Goal: Check status: Check status

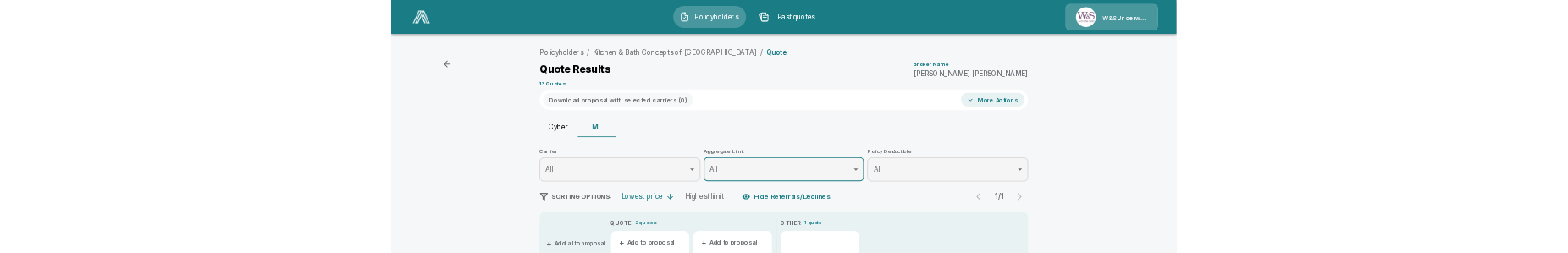
scroll to position [573, 0]
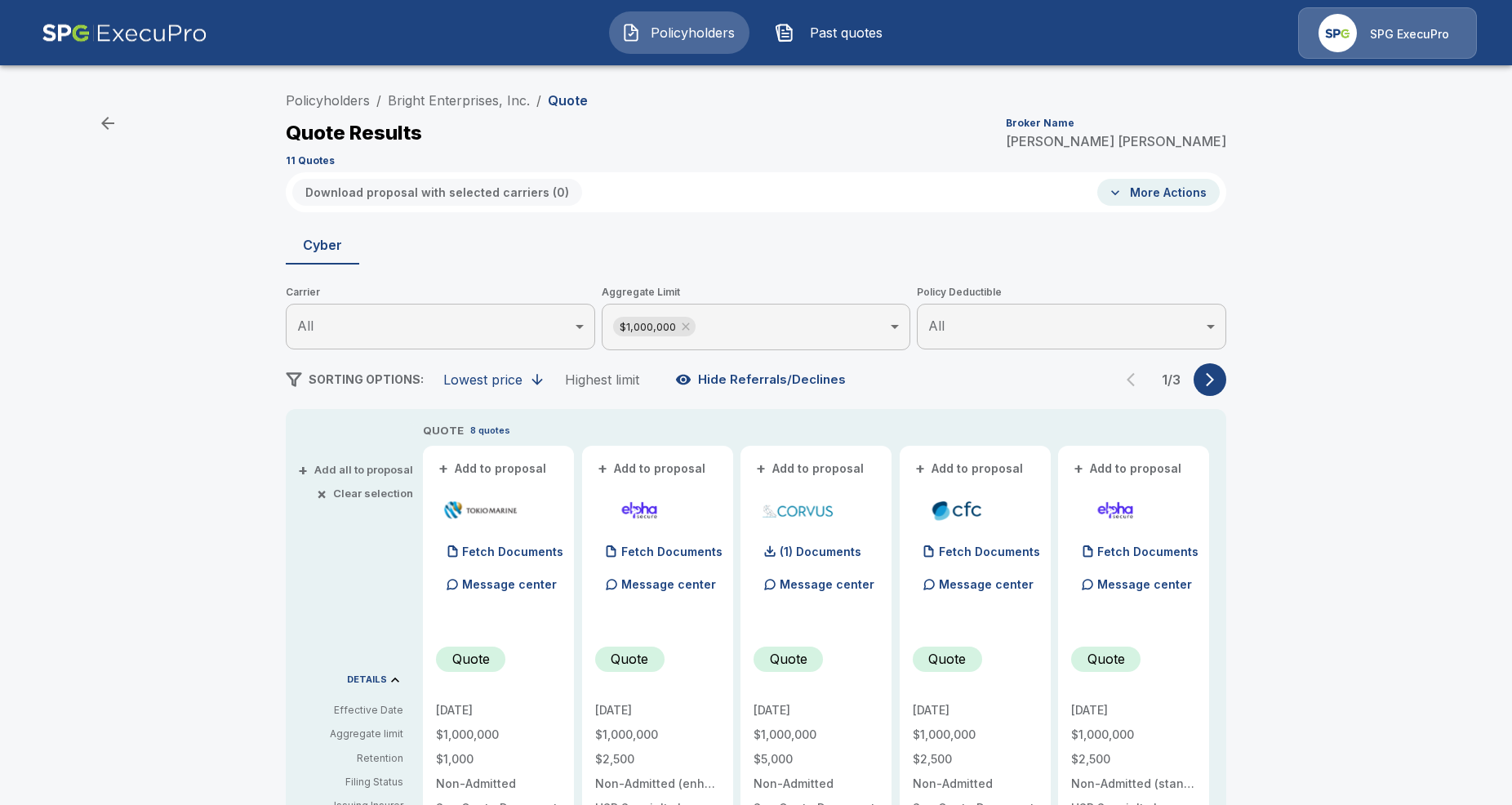
click at [1209, 374] on icon "button" at bounding box center [1209, 380] width 8 height 14
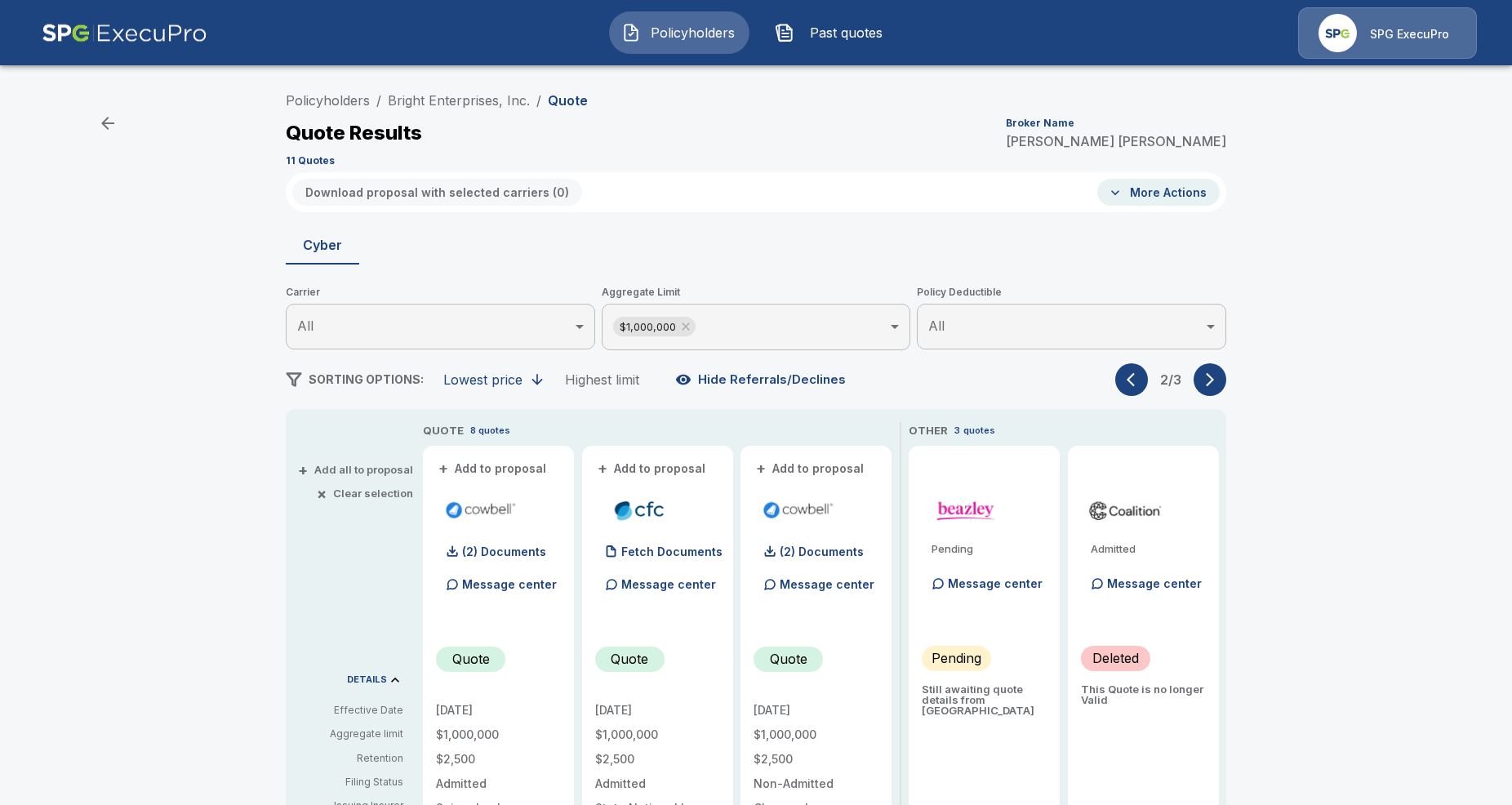
click at [1209, 374] on icon "button" at bounding box center [1209, 380] width 8 height 14
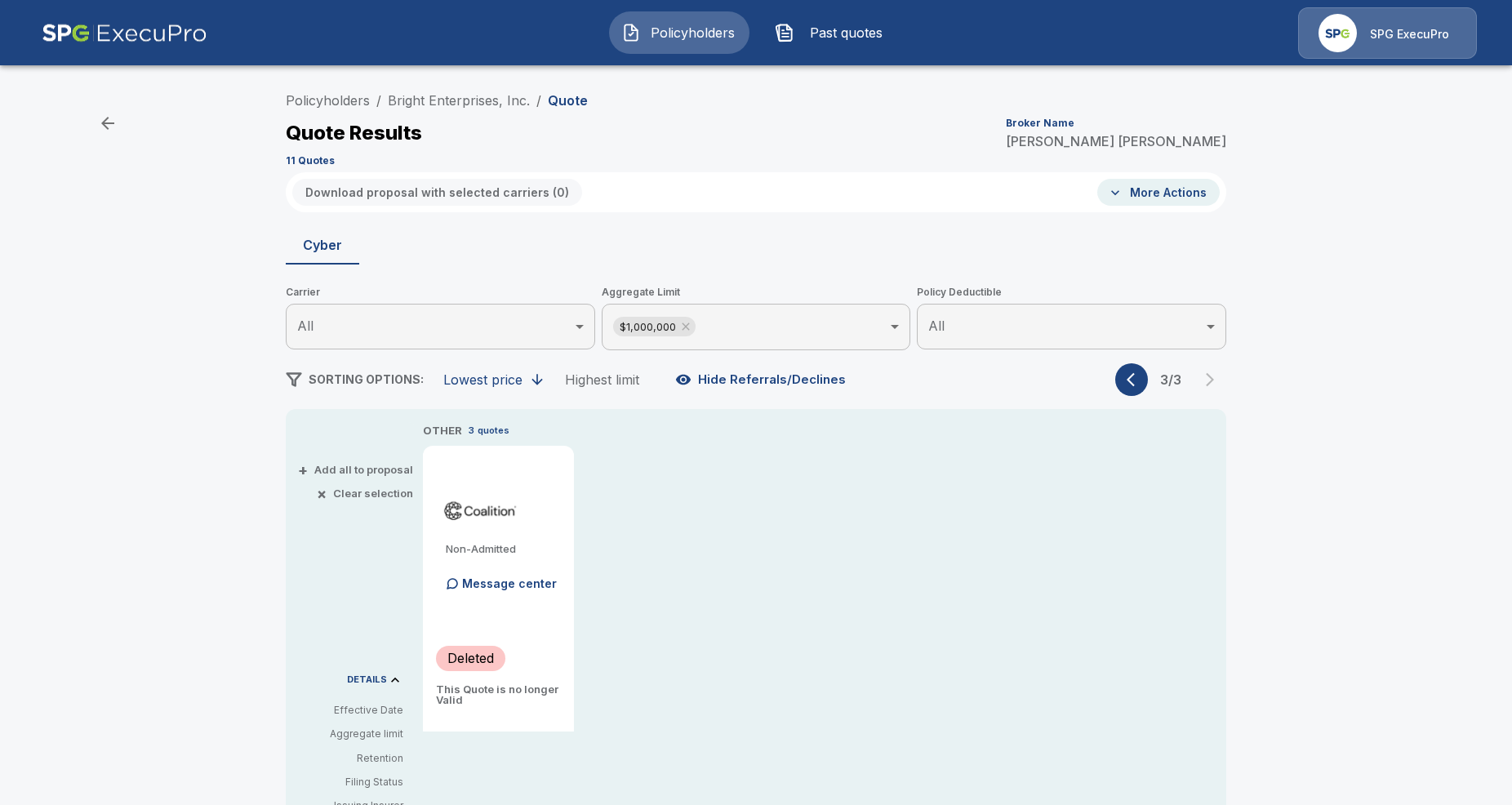
click at [1136, 381] on icon "button" at bounding box center [1134, 379] width 16 height 16
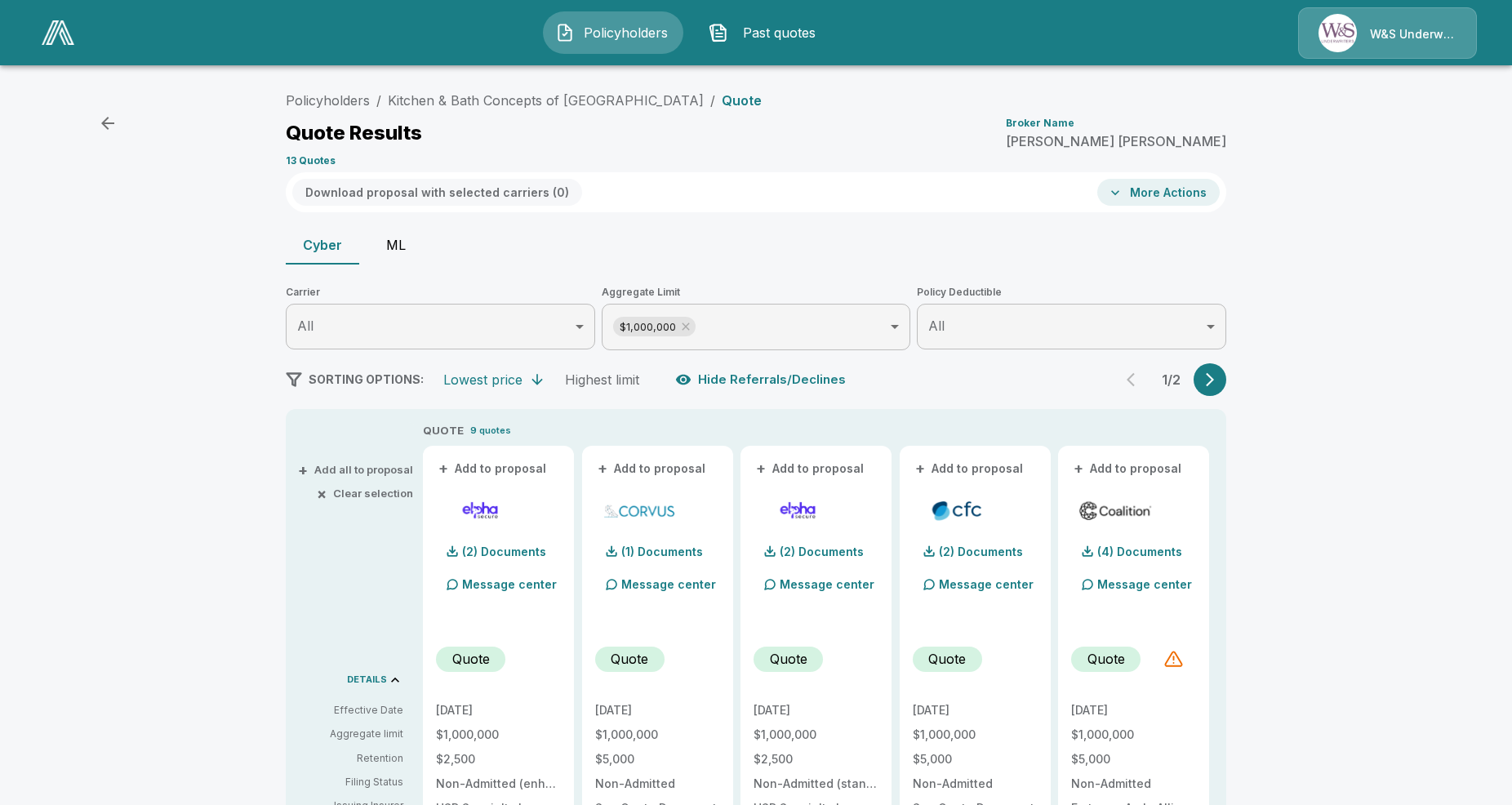
click at [401, 229] on button "ML" at bounding box center [395, 244] width 74 height 39
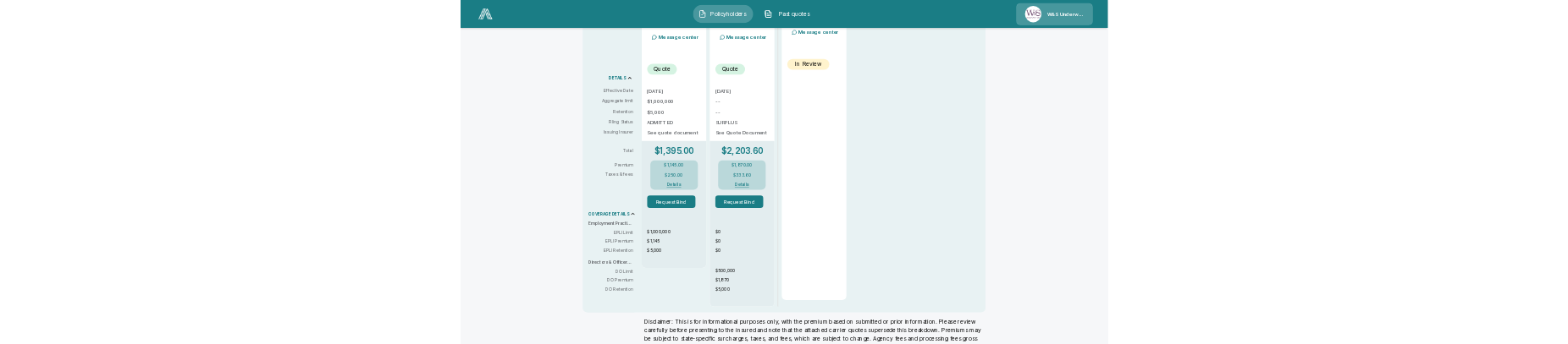
scroll to position [518, 0]
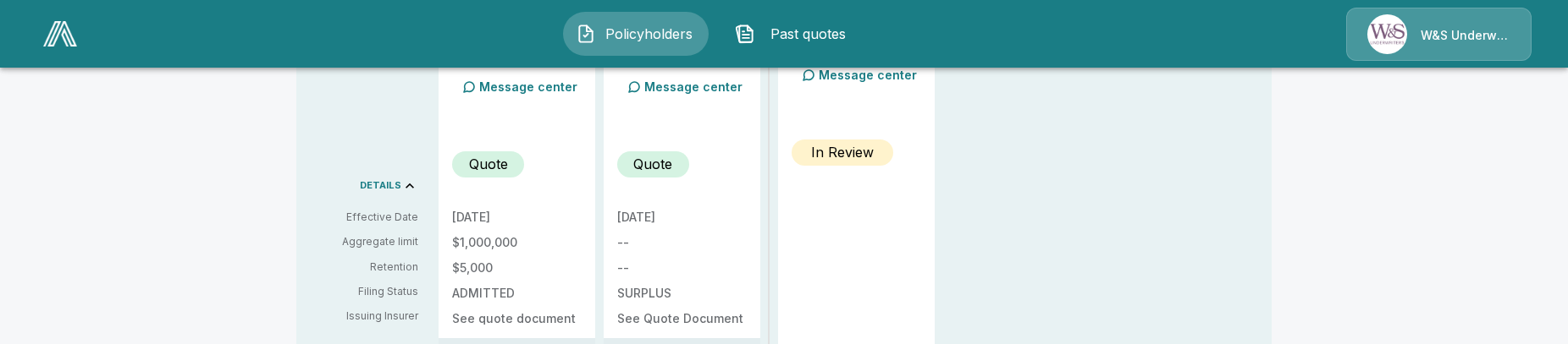
click at [109, 188] on div "Policyholders / Kitchen & Bath Concepts of [GEOGRAPHIC_DATA] / Quote Quote Resu…" at bounding box center [784, 226] width 1568 height 1326
